Goal: Download file/media

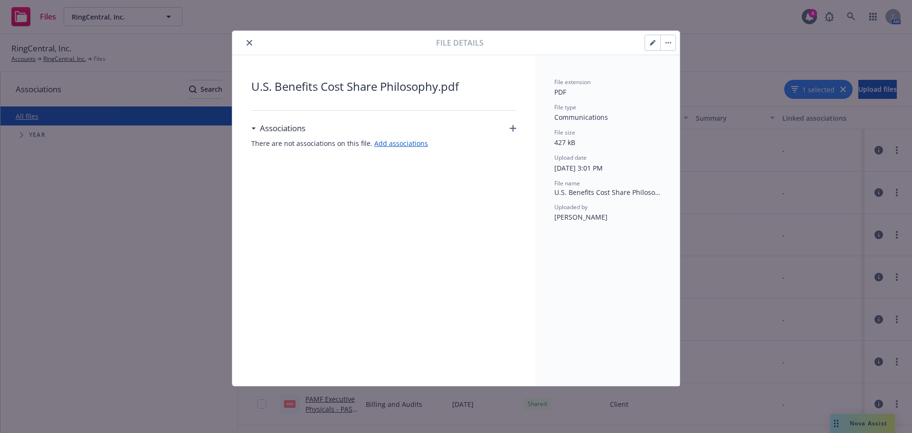
click at [669, 43] on icon "button" at bounding box center [667, 42] width 1 height 1
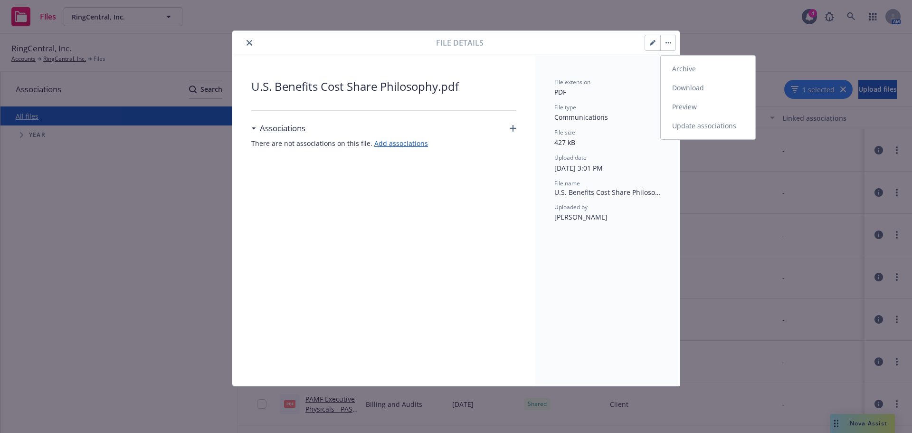
click at [682, 88] on link "Download" at bounding box center [708, 87] width 94 height 19
